Goal: Task Accomplishment & Management: Manage account settings

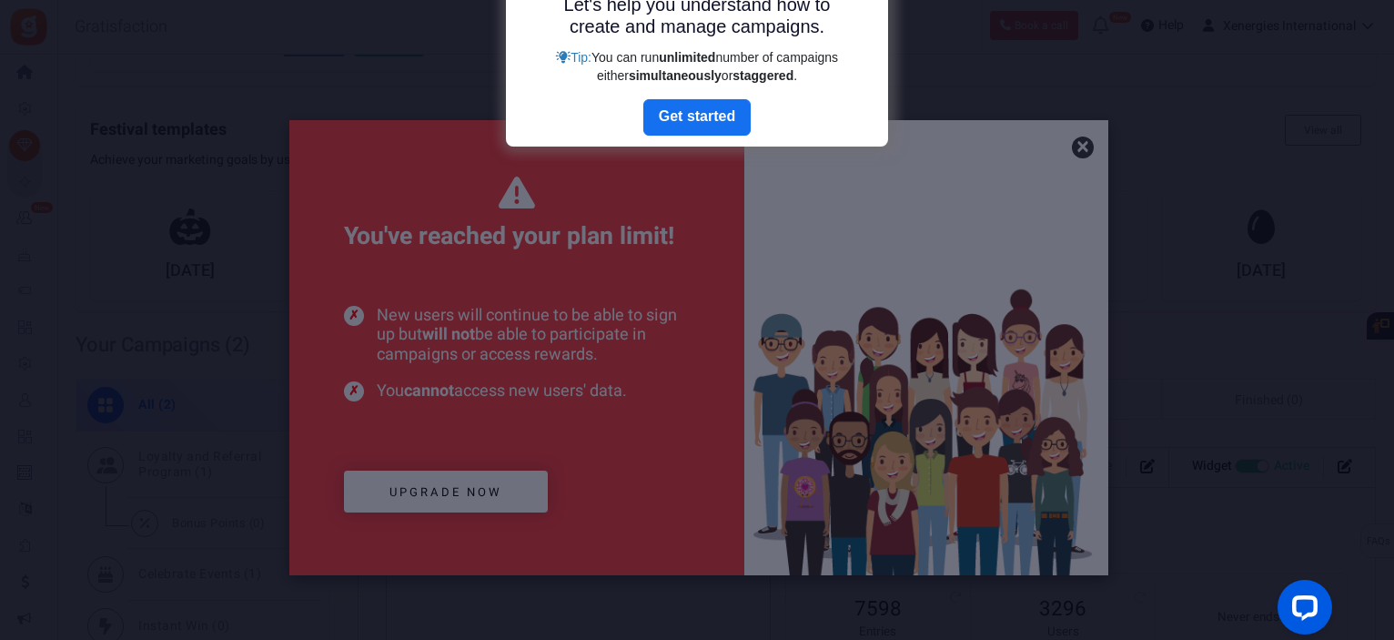
drag, startPoint x: 707, startPoint y: 127, endPoint x: 1229, endPoint y: 230, distance: 532.4
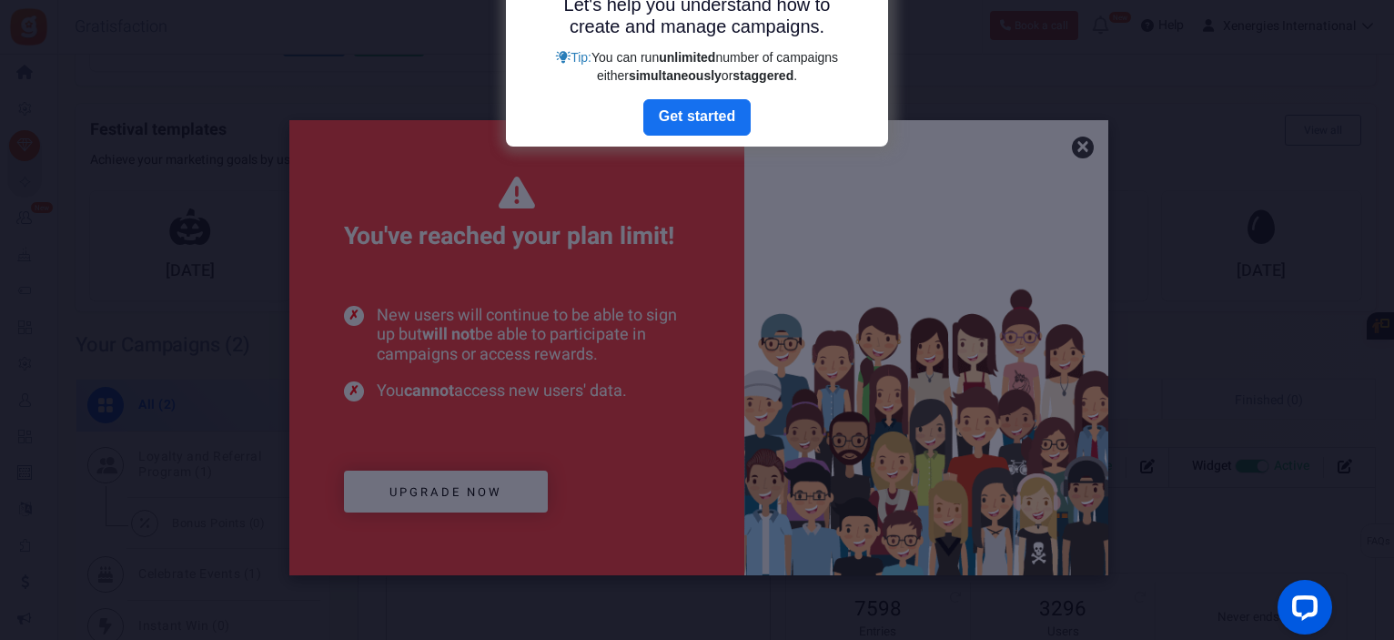
click at [1229, 230] on body "Install now Back to Home Back to program setup Home Settings Campaigns Purchase…" at bounding box center [697, 433] width 1394 height 1656
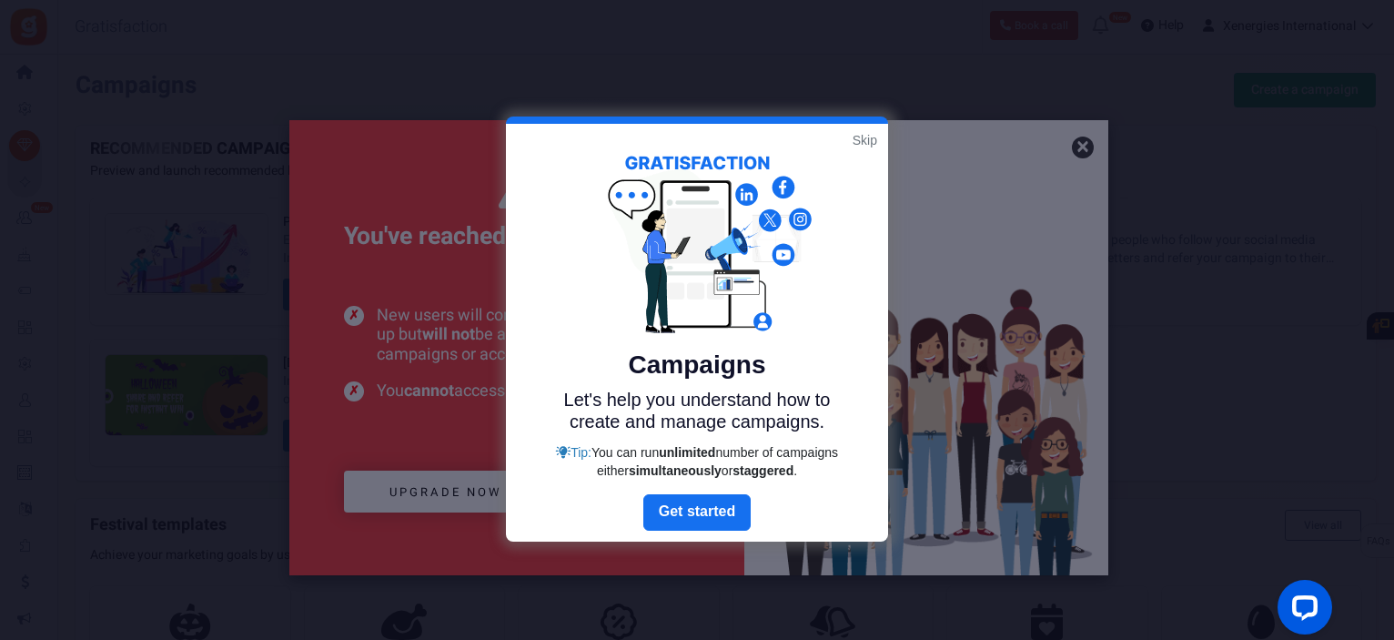
click at [871, 148] on link "Skip" at bounding box center [865, 140] width 25 height 18
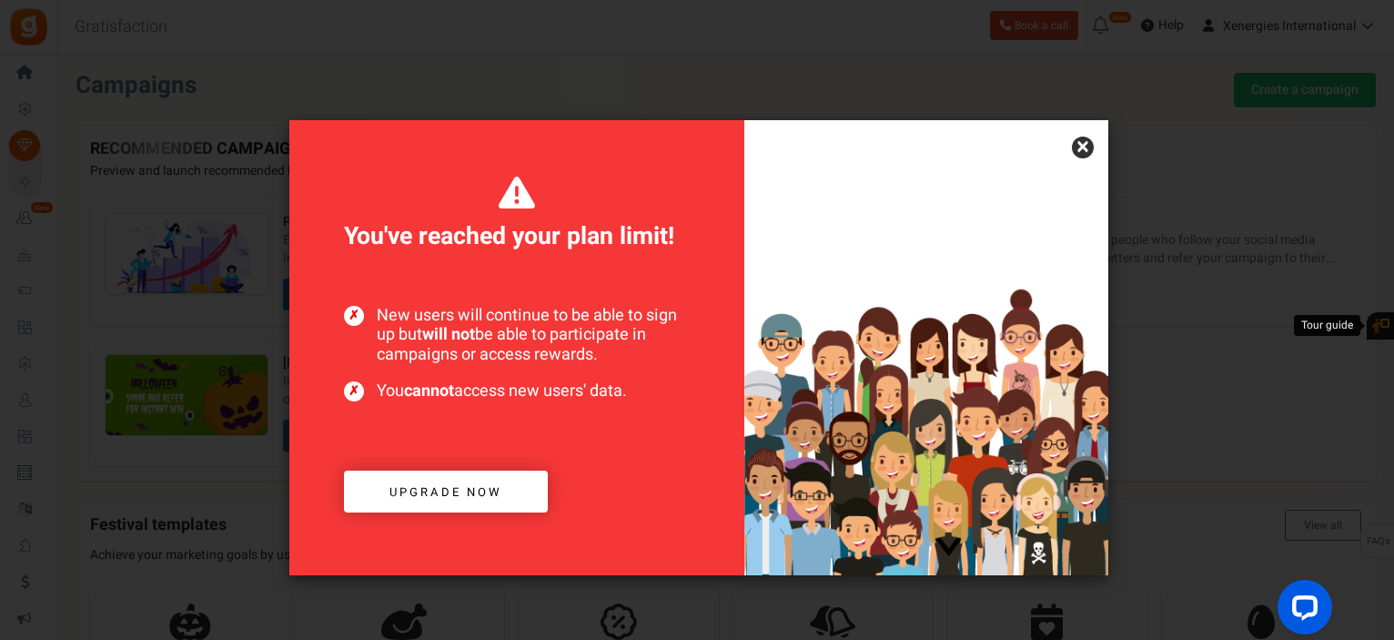
click at [1080, 149] on link "×" at bounding box center [1083, 148] width 22 height 22
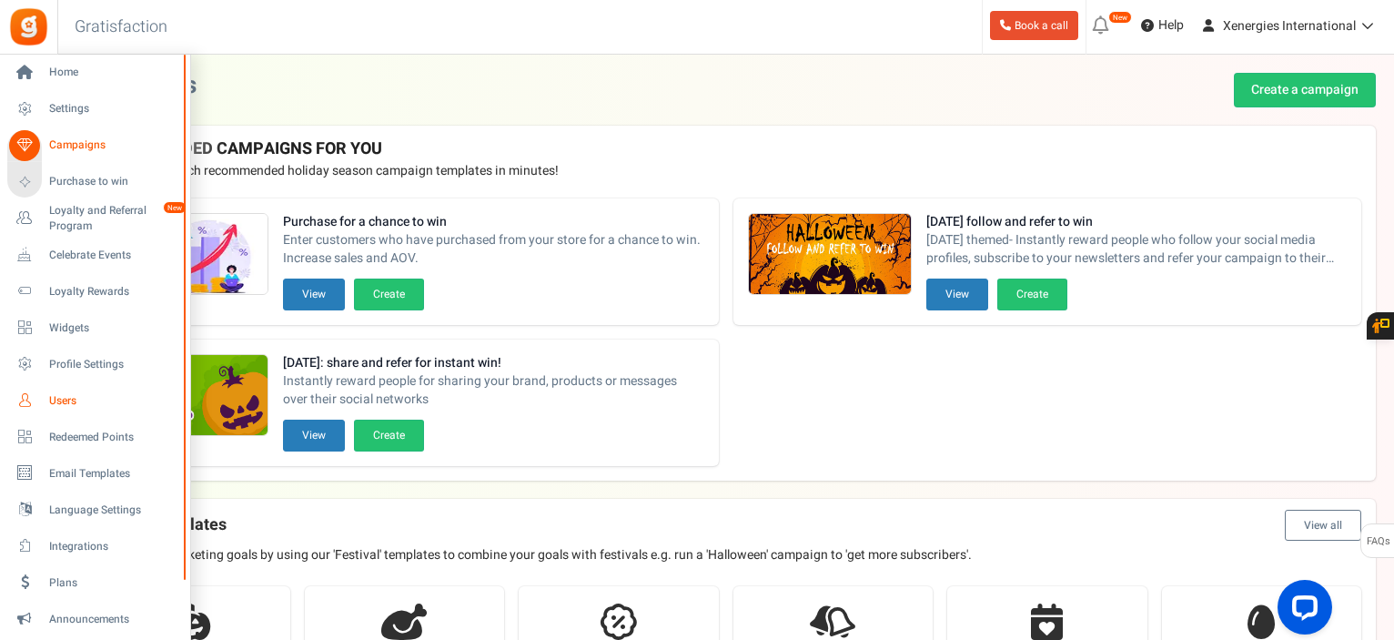
click at [93, 393] on span "Users" at bounding box center [112, 400] width 127 height 15
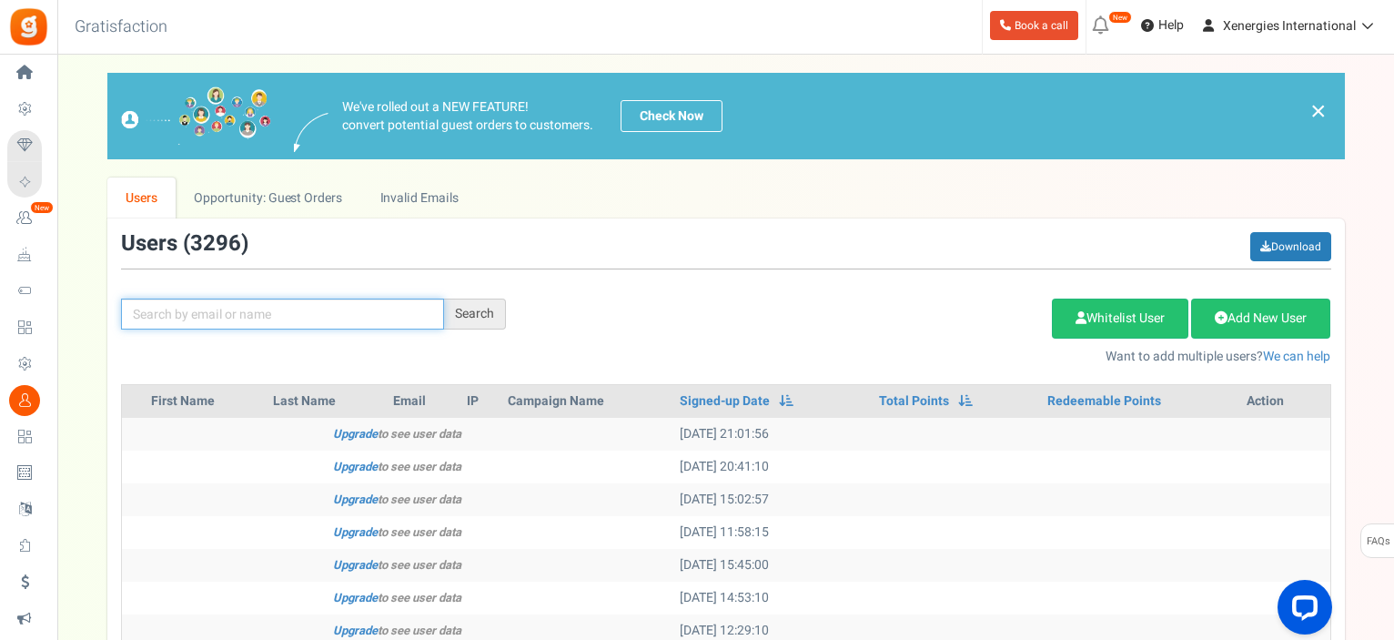
click at [379, 303] on input "text" at bounding box center [282, 313] width 323 height 31
click at [237, 307] on input "text" at bounding box center [282, 313] width 323 height 31
paste input "[EMAIL_ADDRESS][DOMAIN_NAME]"
type input "[EMAIL_ADDRESS][DOMAIN_NAME]"
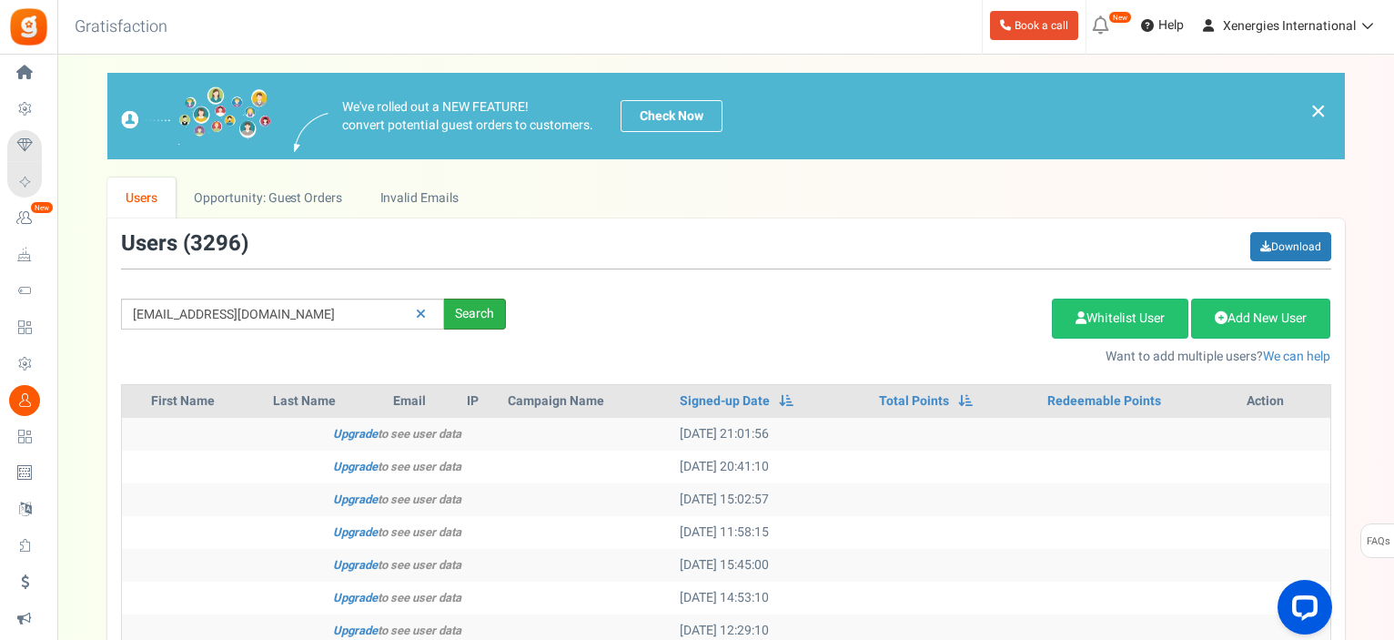
click at [479, 313] on div "Search" at bounding box center [475, 313] width 62 height 31
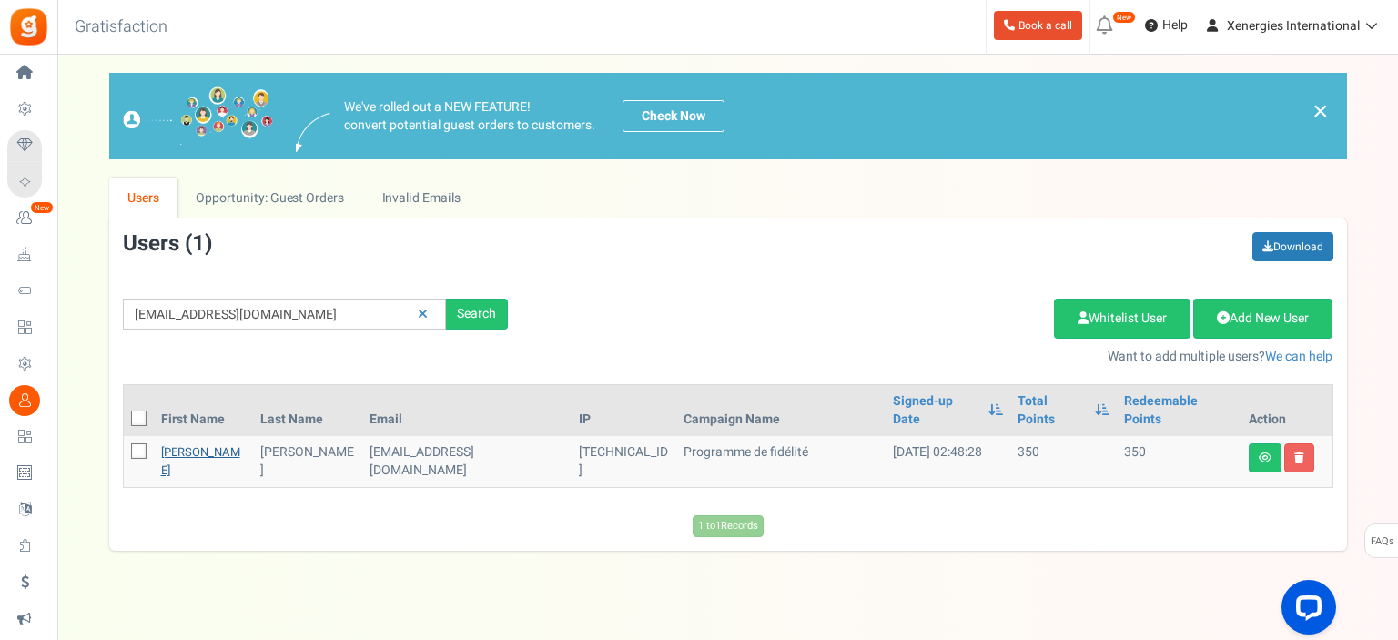
click at [204, 443] on link "[PERSON_NAME]" at bounding box center [200, 460] width 79 height 35
